Goal: Check status

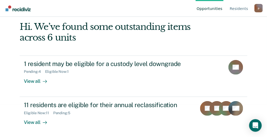
scroll to position [33, 0]
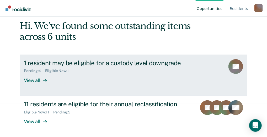
click at [41, 79] on div at bounding box center [44, 80] width 6 height 6
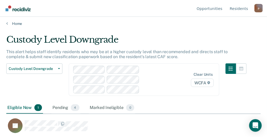
scroll to position [2, 0]
